Goal: Task Accomplishment & Management: Manage account settings

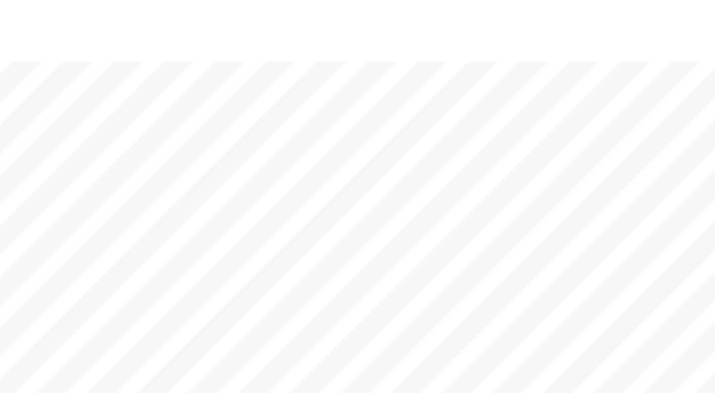
scroll to position [32, 0]
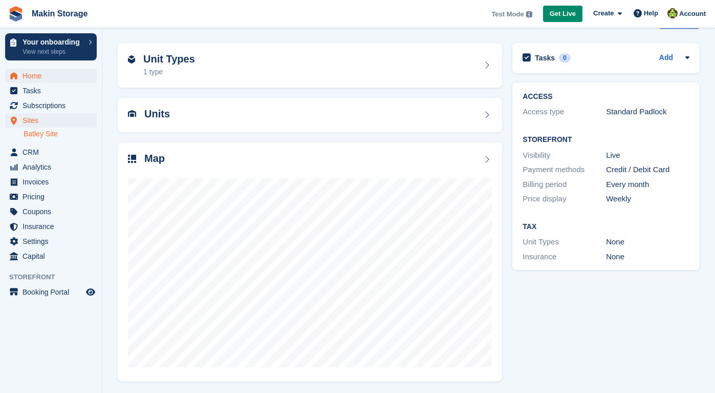
click at [52, 80] on span "Home" at bounding box center [53, 76] width 61 height 14
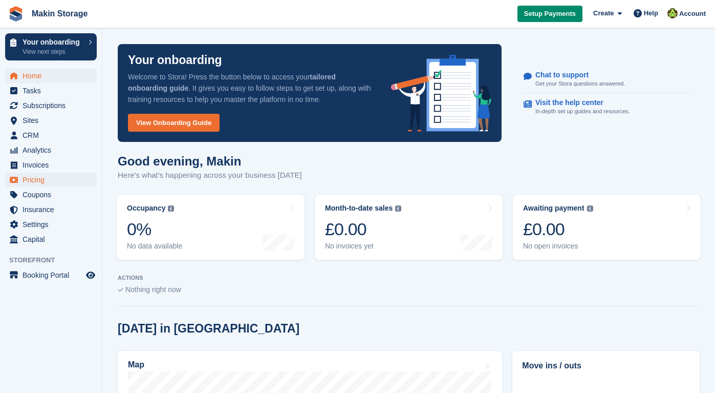
click at [54, 182] on span "Pricing" at bounding box center [53, 180] width 61 height 14
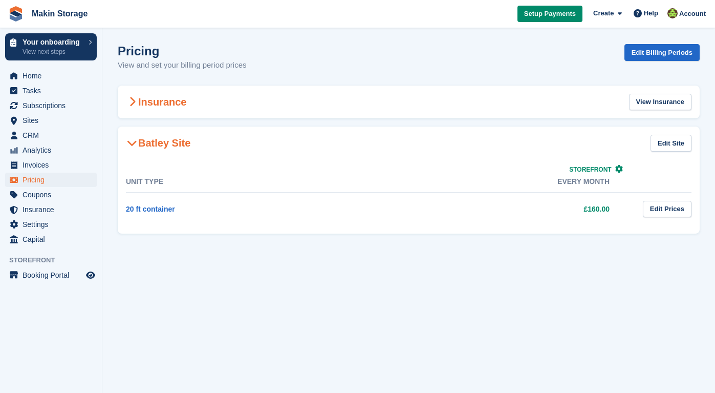
click at [137, 100] on span at bounding box center [132, 102] width 12 height 12
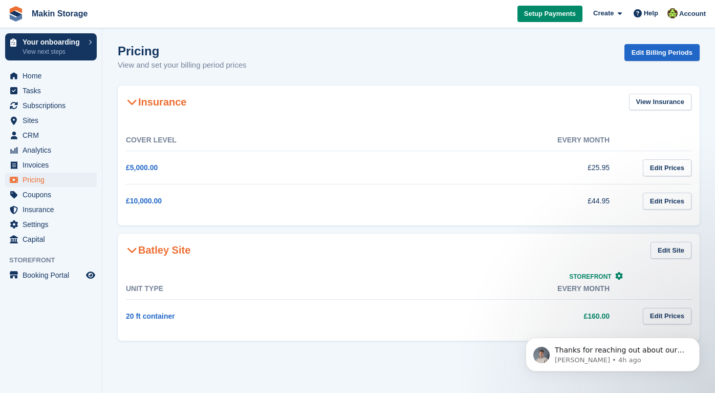
click at [137, 100] on icon at bounding box center [132, 102] width 10 height 10
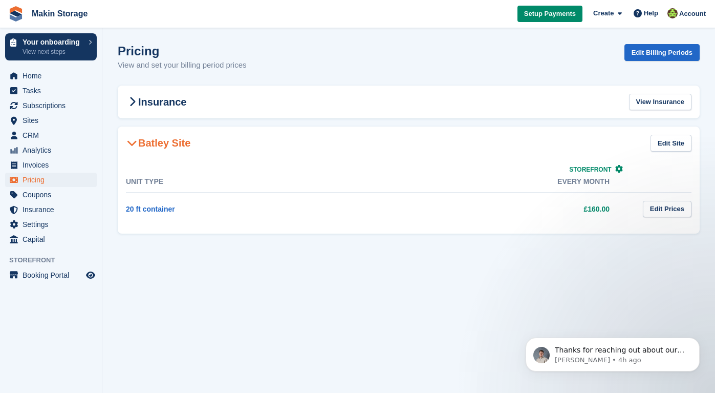
click at [620, 168] on icon at bounding box center [619, 169] width 8 height 8
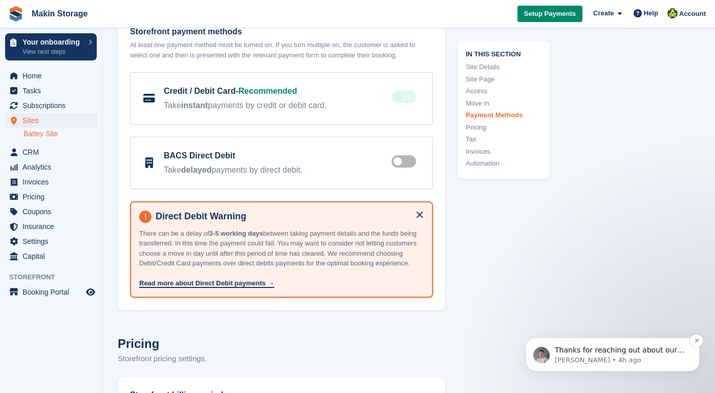
click at [656, 358] on p "Bradley • 4h ago" at bounding box center [621, 359] width 132 height 9
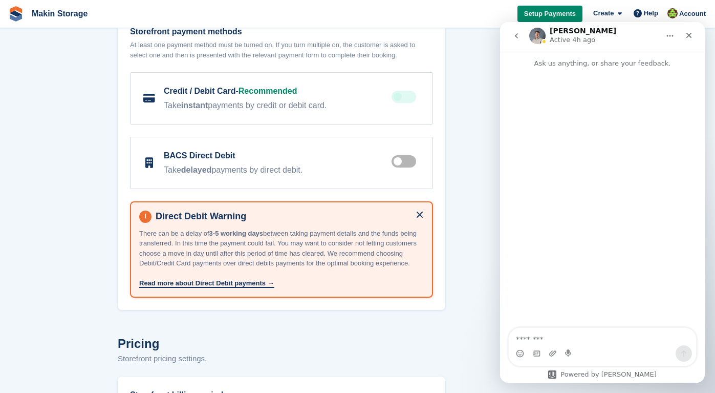
scroll to position [2, 0]
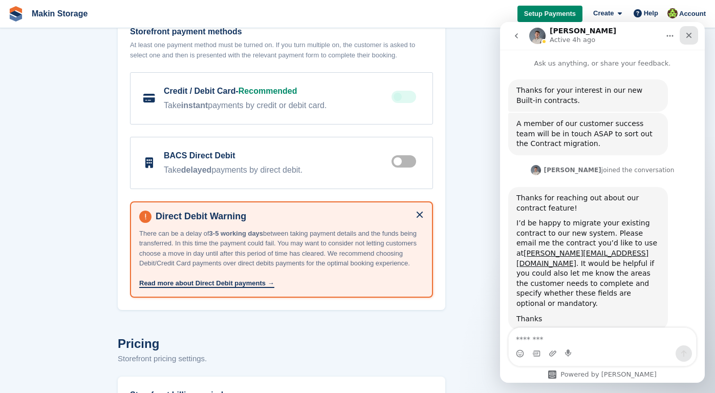
click at [690, 35] on icon "Close" at bounding box center [690, 36] width 6 height 6
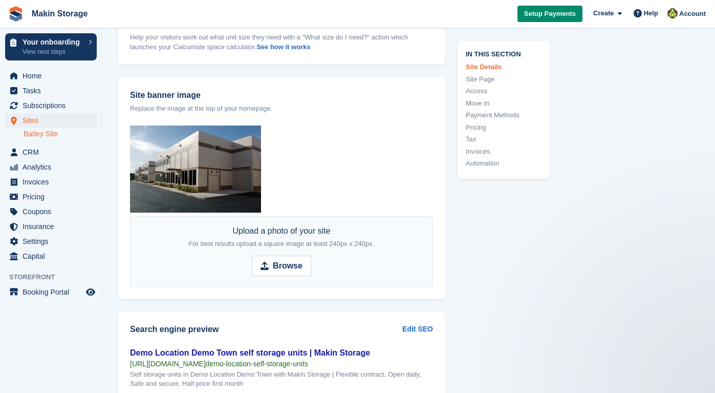
scroll to position [0, 0]
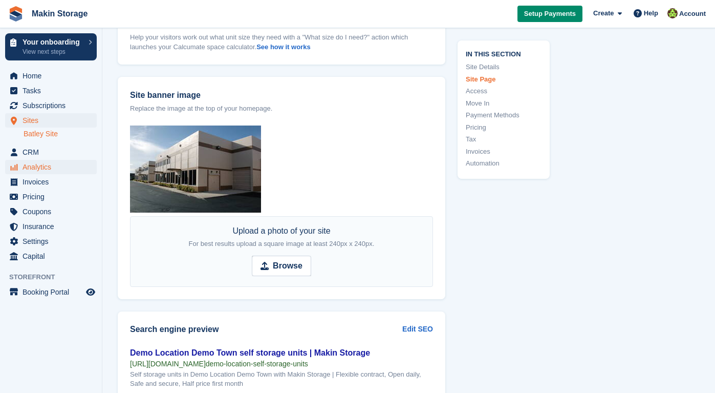
click at [36, 164] on span "Analytics" at bounding box center [53, 167] width 61 height 14
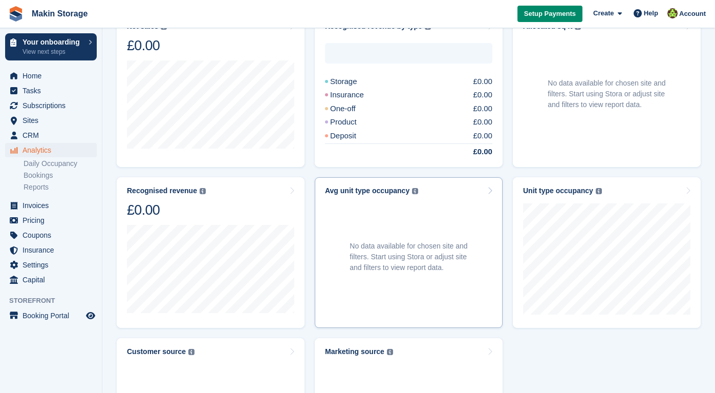
scroll to position [318, 0]
click at [44, 216] on span "Pricing" at bounding box center [53, 220] width 61 height 14
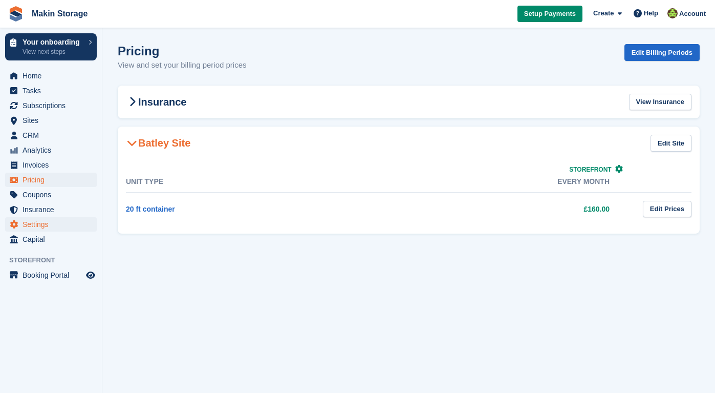
click at [41, 224] on span "Settings" at bounding box center [53, 224] width 61 height 14
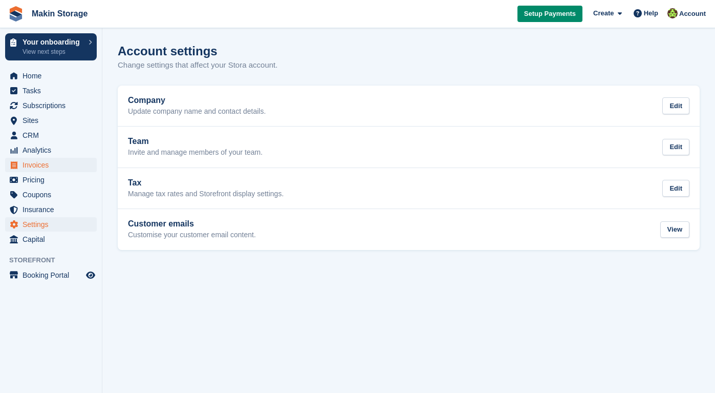
click at [42, 165] on span "Invoices" at bounding box center [53, 165] width 61 height 14
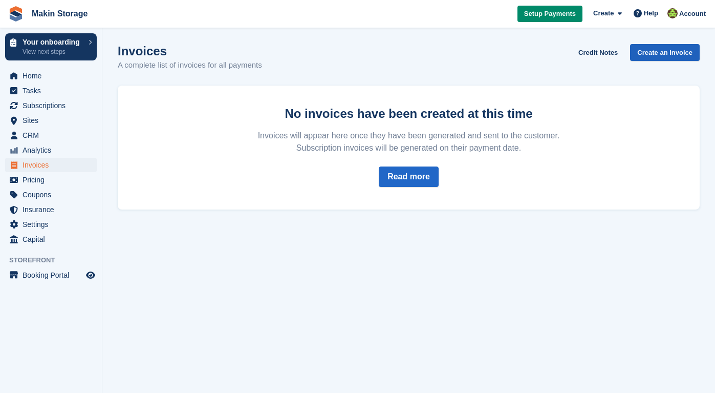
click at [653, 58] on link "Create an Invoice" at bounding box center [665, 52] width 70 height 17
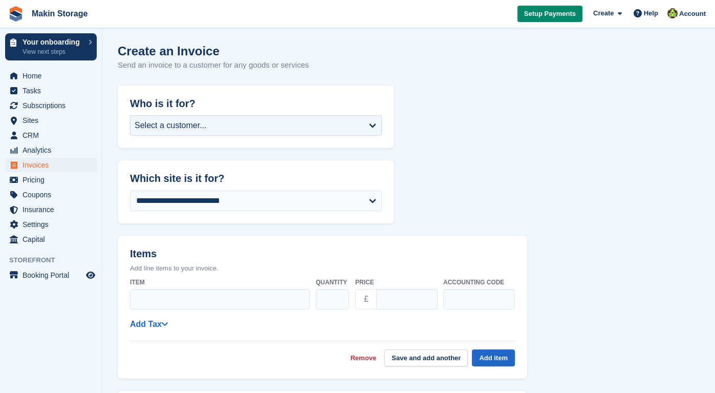
scroll to position [6, 0]
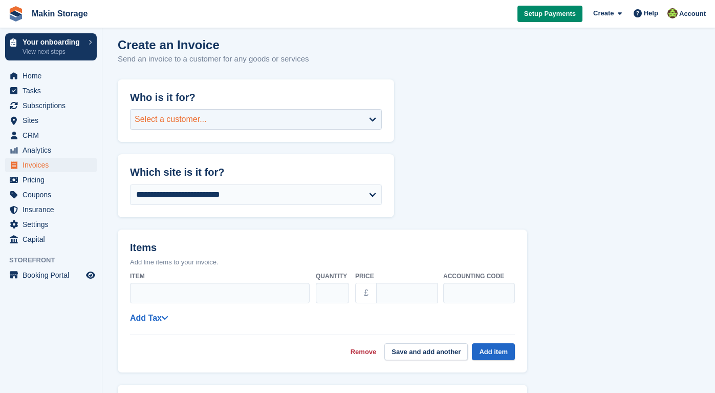
click at [276, 124] on div "Select a customer..." at bounding box center [256, 119] width 252 height 20
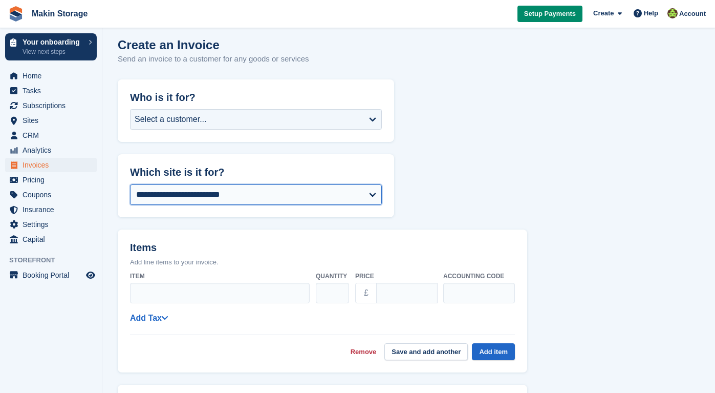
select select "****"
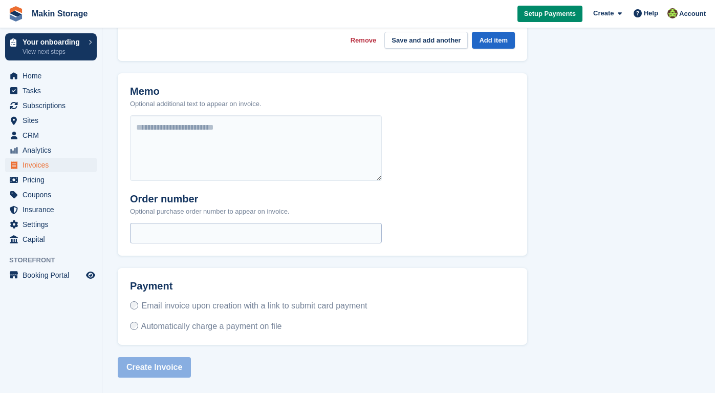
scroll to position [324, 0]
click at [46, 198] on span "Coupons" at bounding box center [53, 194] width 61 height 14
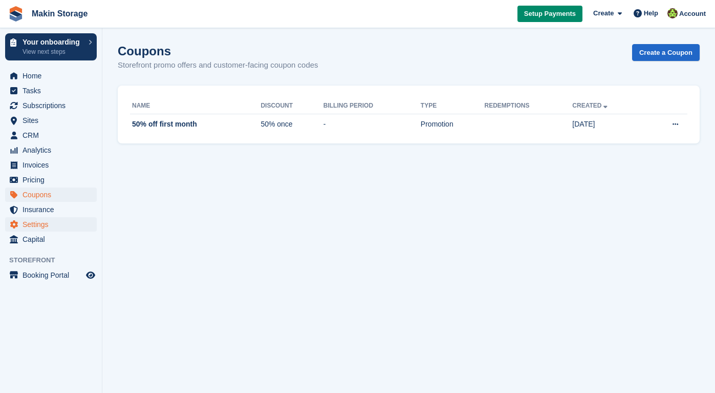
click at [57, 221] on span "Settings" at bounding box center [53, 224] width 61 height 14
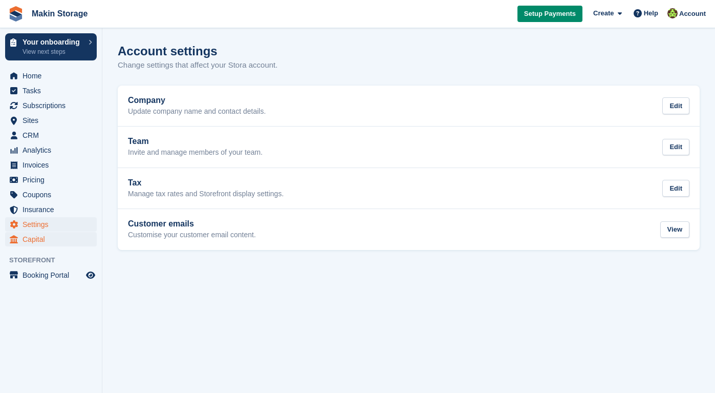
click at [53, 236] on span "Capital" at bounding box center [53, 239] width 61 height 14
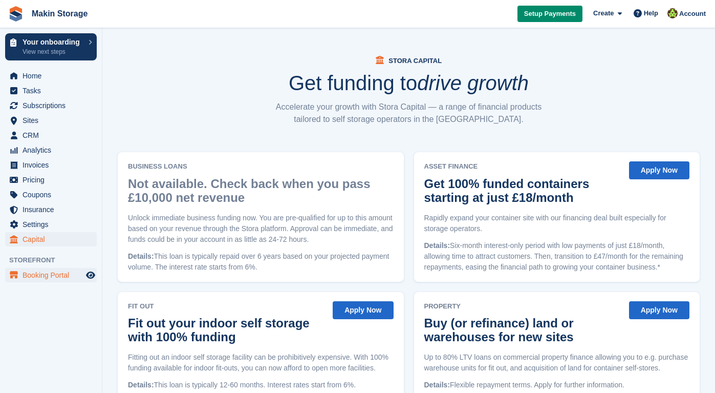
click at [52, 278] on span "Booking Portal" at bounding box center [53, 275] width 61 height 14
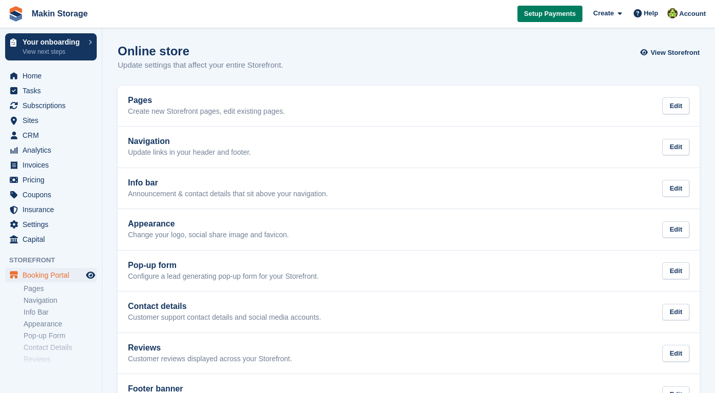
click at [556, 14] on span "Setup Payments" at bounding box center [550, 14] width 52 height 10
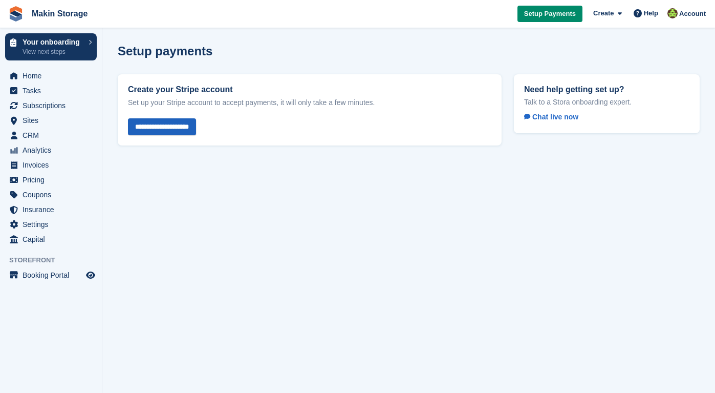
click at [178, 119] on input "**********" at bounding box center [162, 126] width 68 height 17
